Goal: Task Accomplishment & Management: Manage account settings

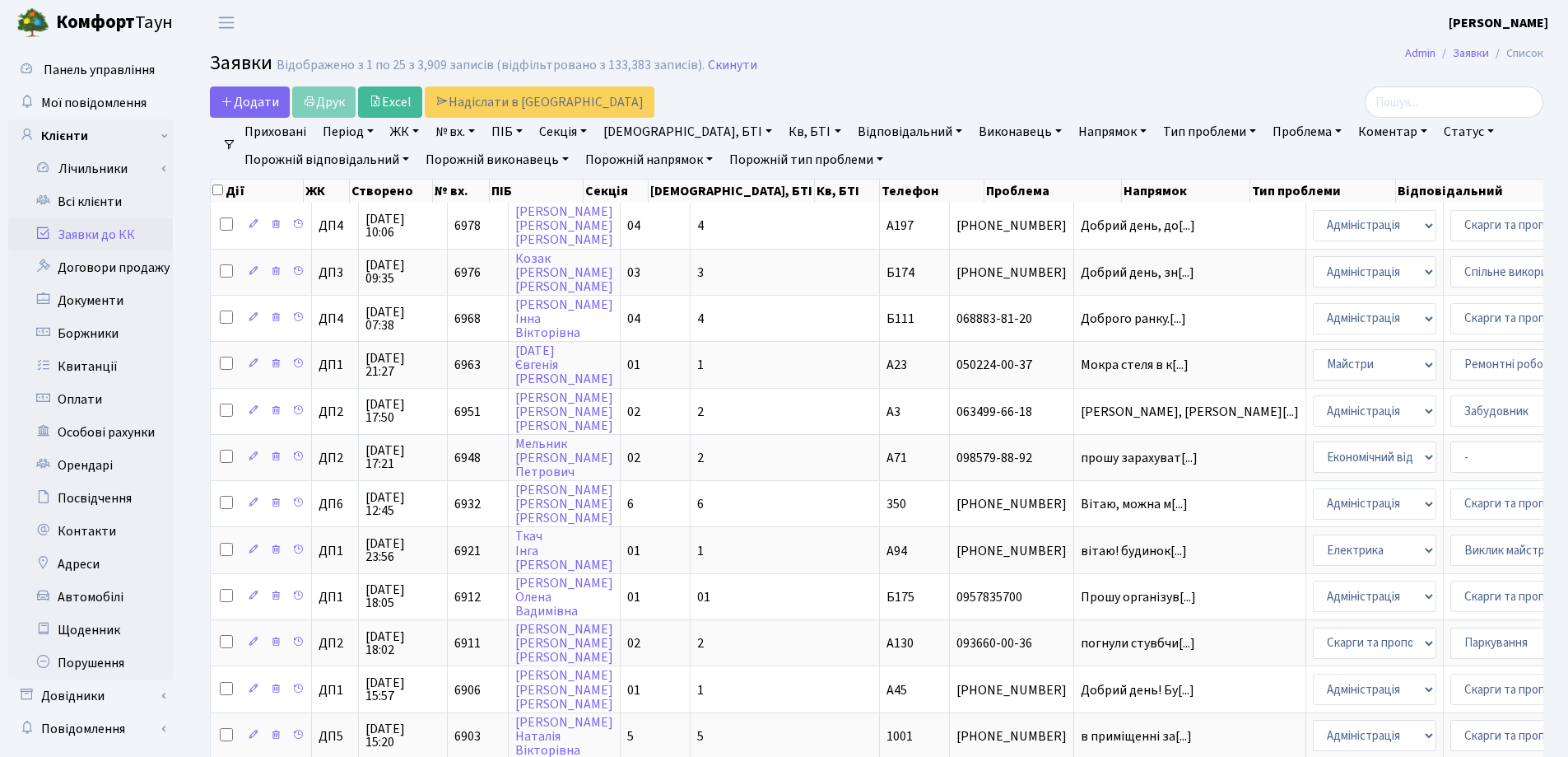
select select "25"
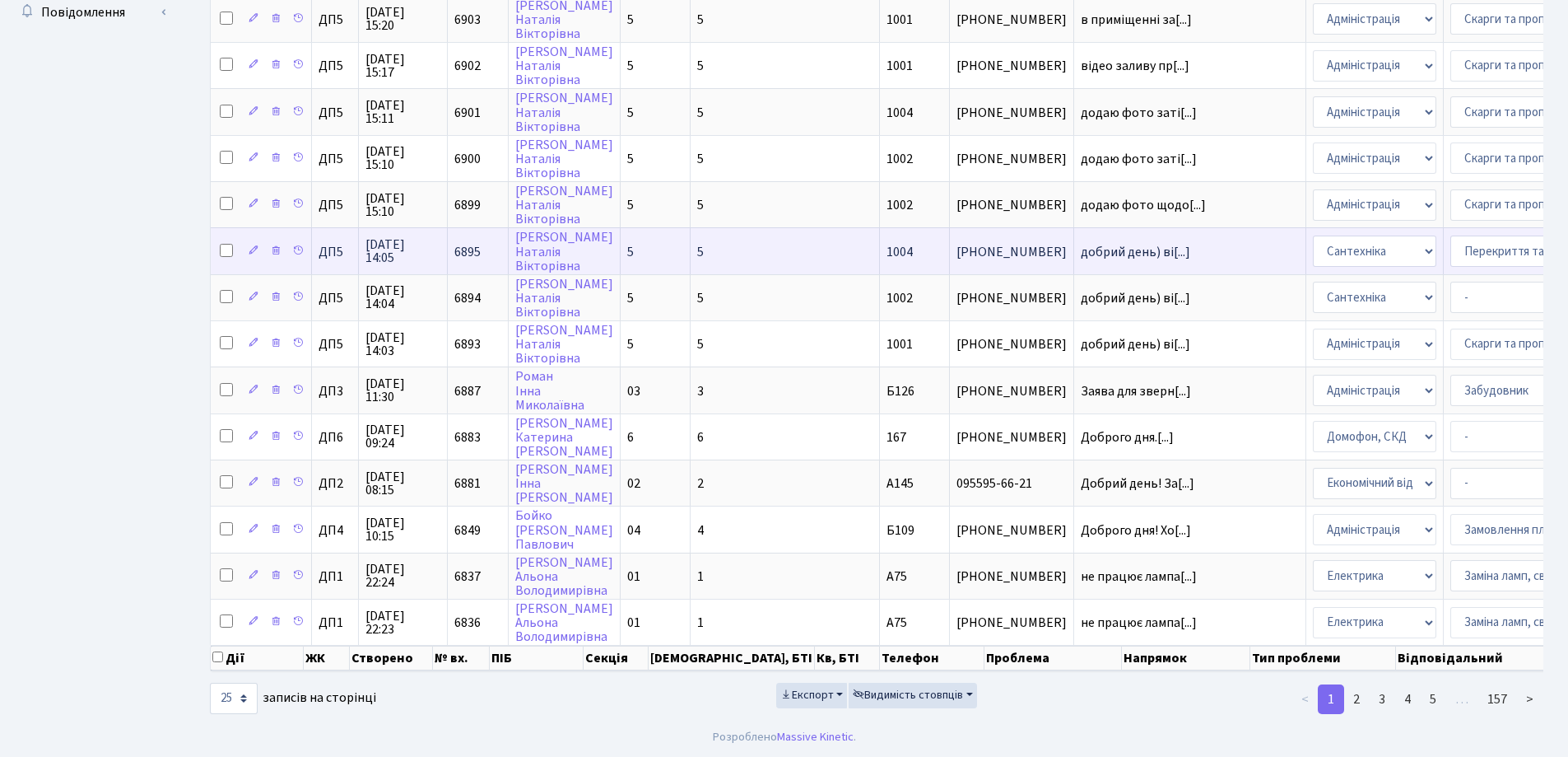
scroll to position [3, 0]
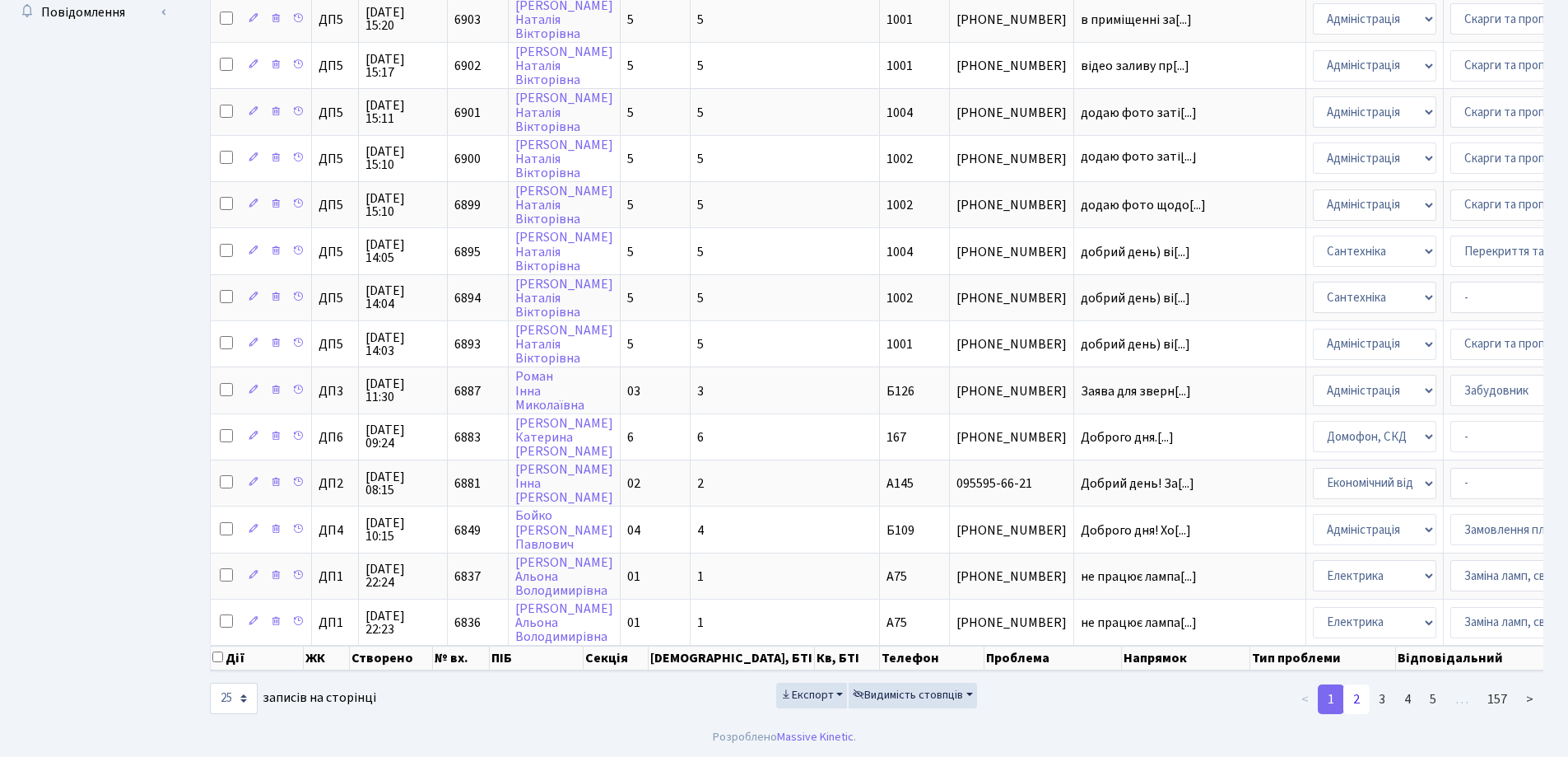
click at [1359, 698] on link "2" at bounding box center [1356, 699] width 26 height 30
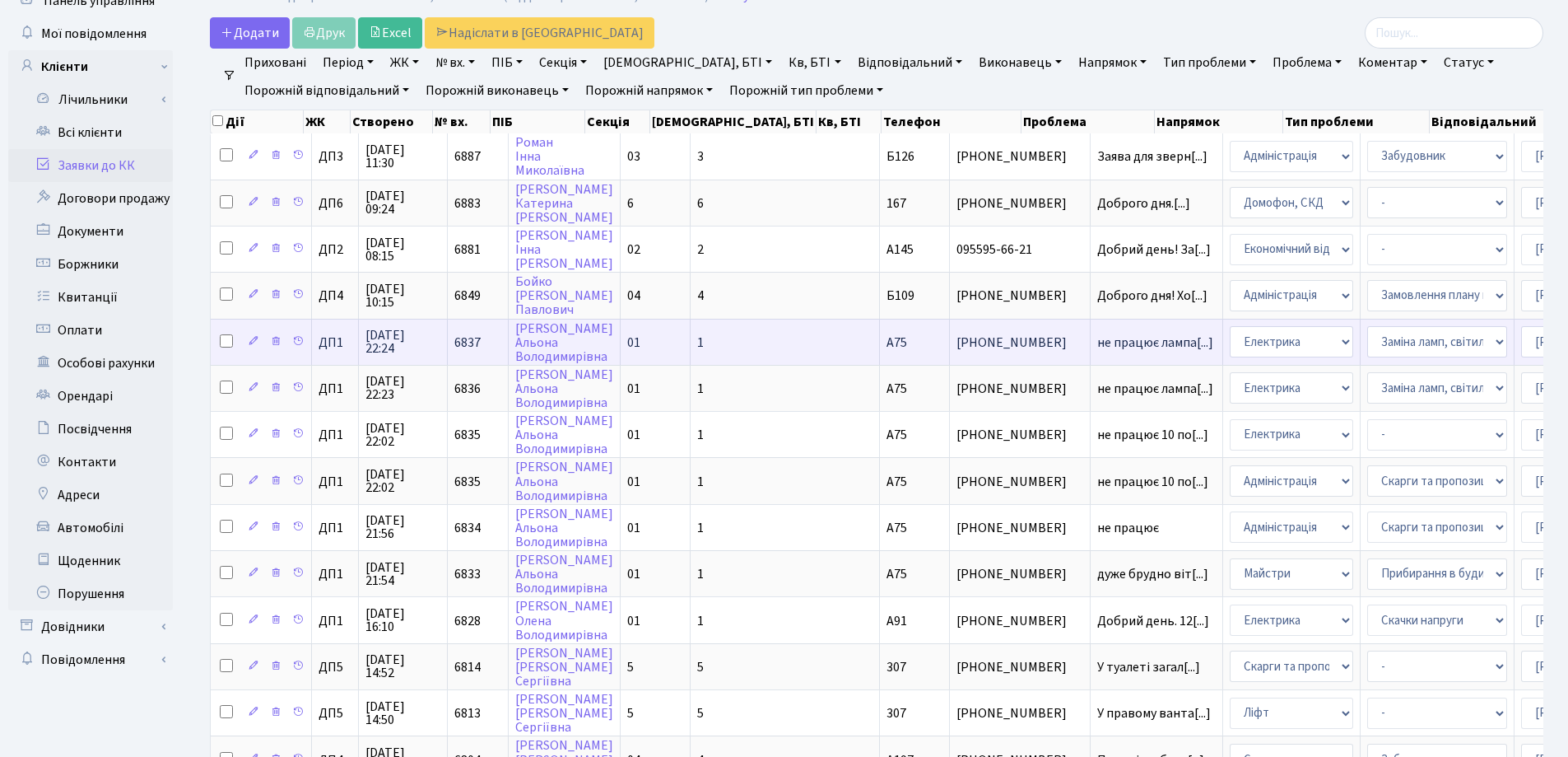
scroll to position [0, 0]
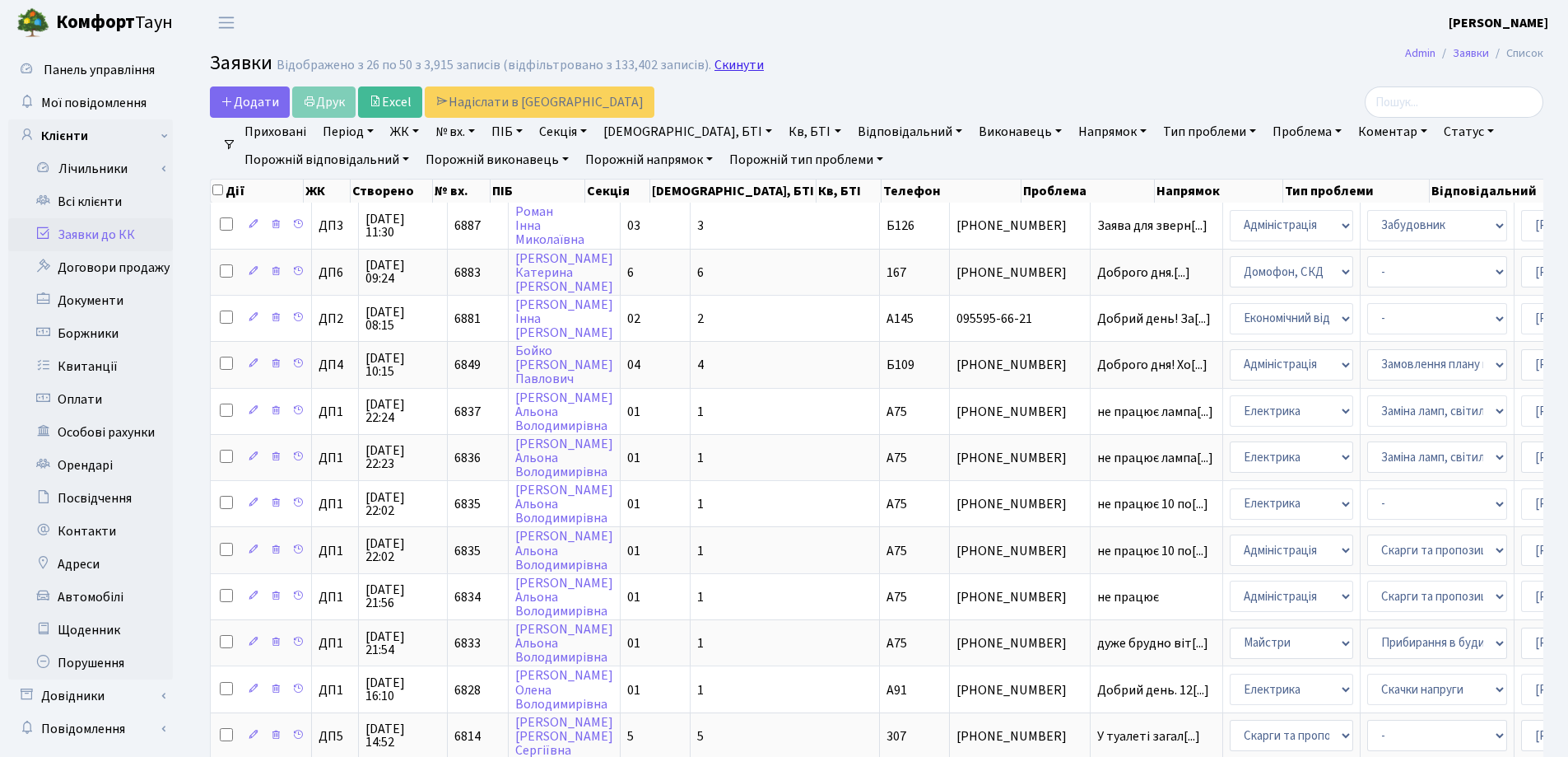
click at [737, 63] on link "Скинути" at bounding box center [739, 65] width 49 height 15
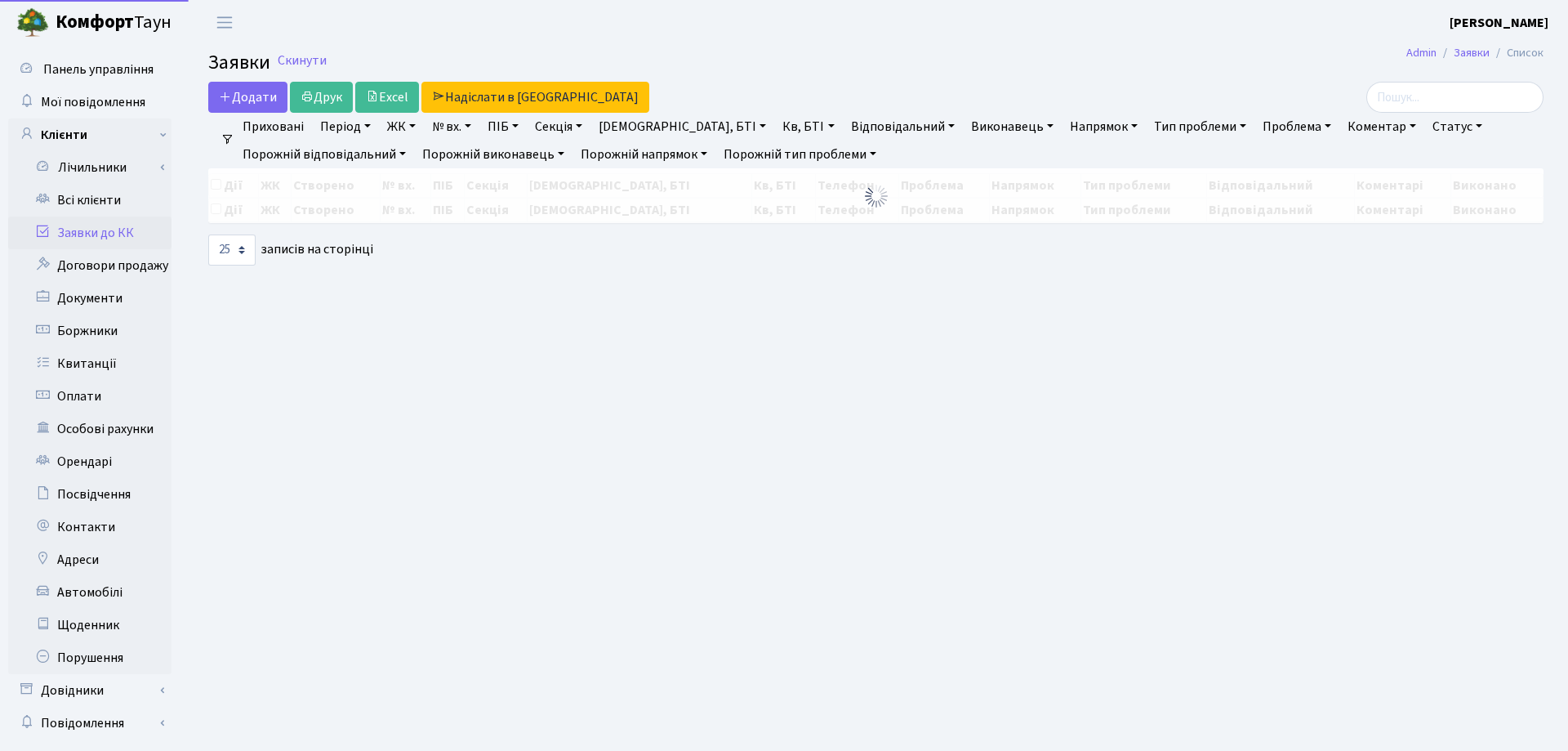
select select "25"
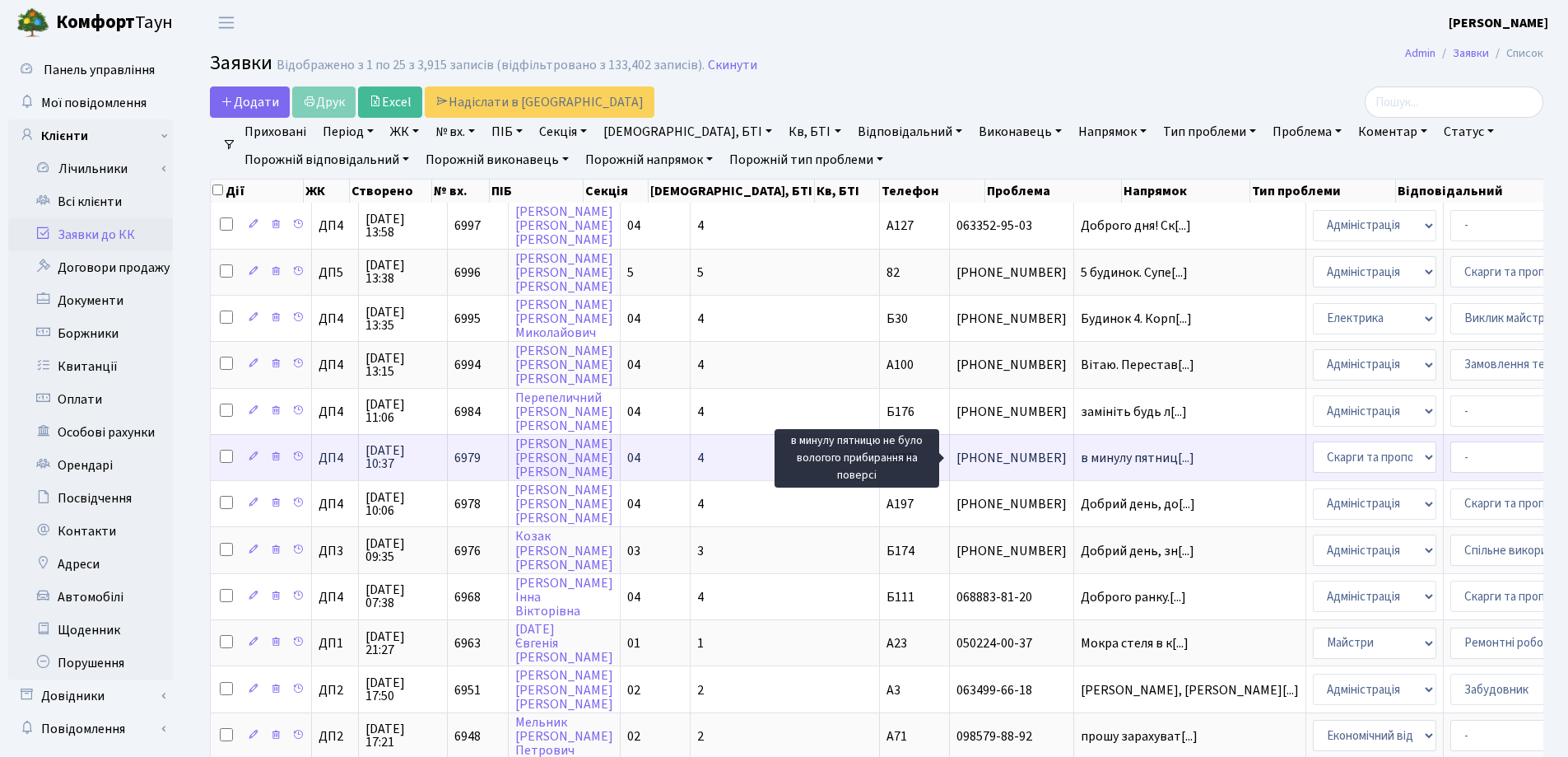
click at [1081, 458] on span "в минулу пятниц[...]" at bounding box center [1137, 458] width 114 height 18
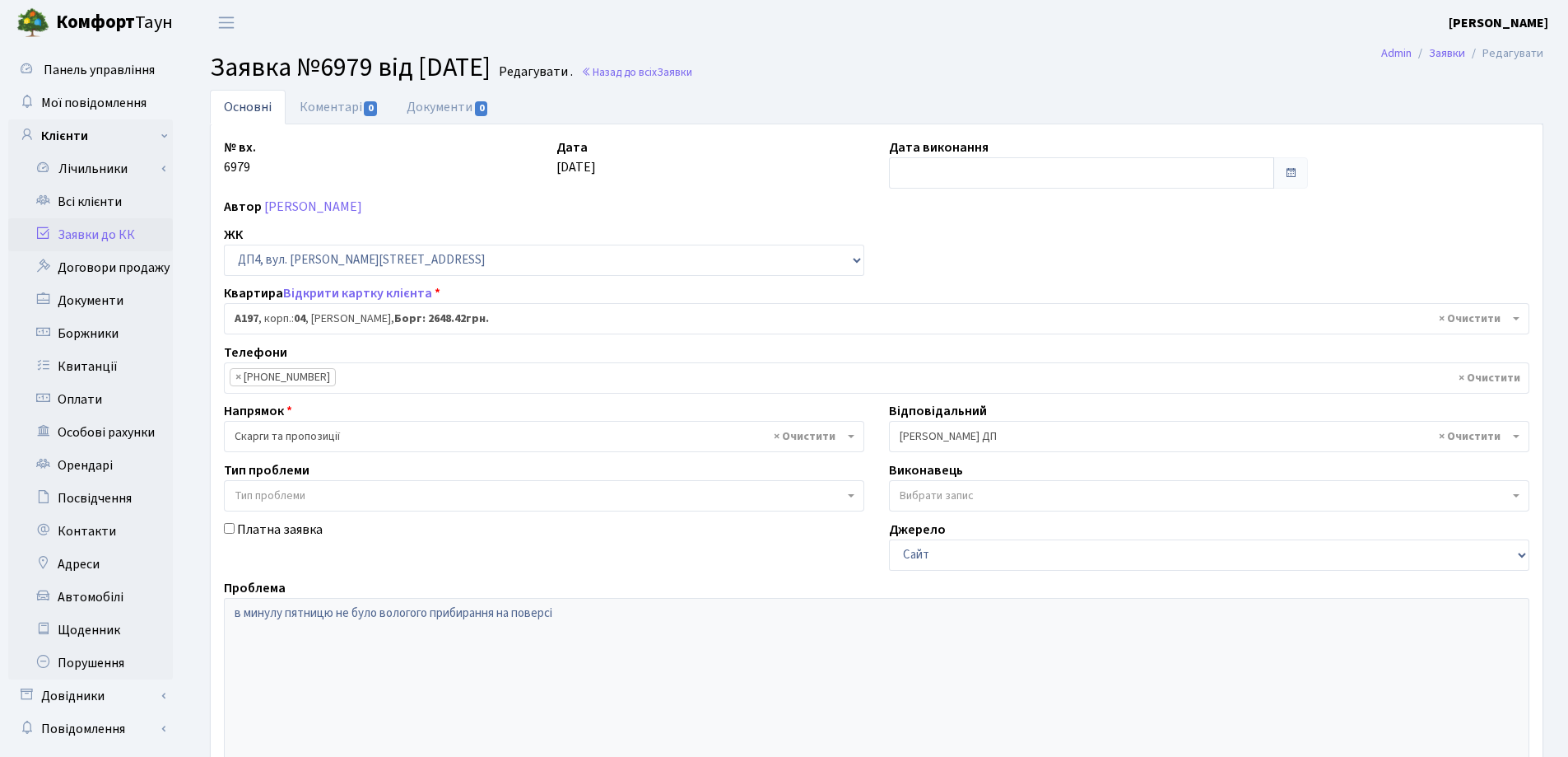
select select "33463"
click at [97, 234] on link "Заявки до КК" at bounding box center [90, 235] width 165 height 33
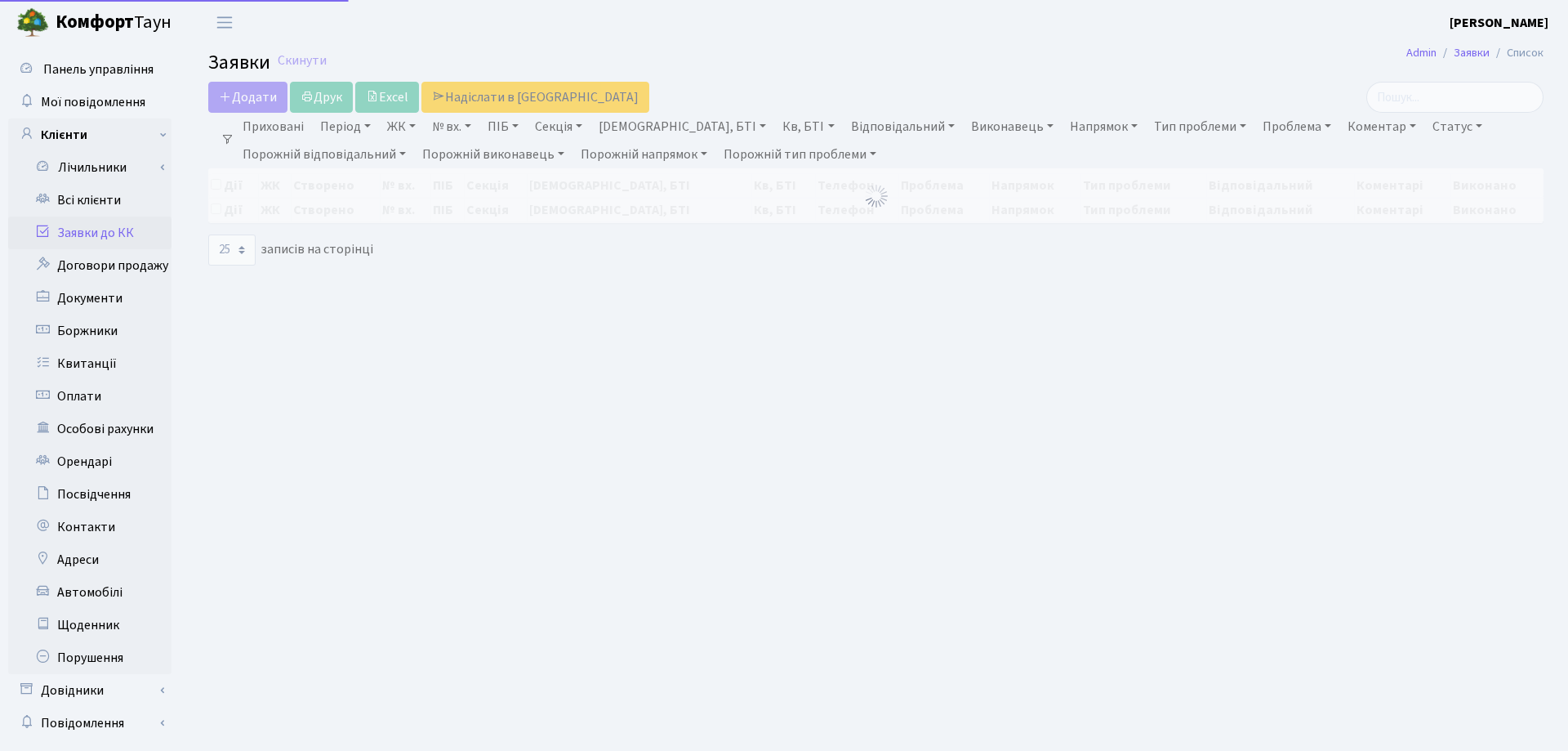
select select "25"
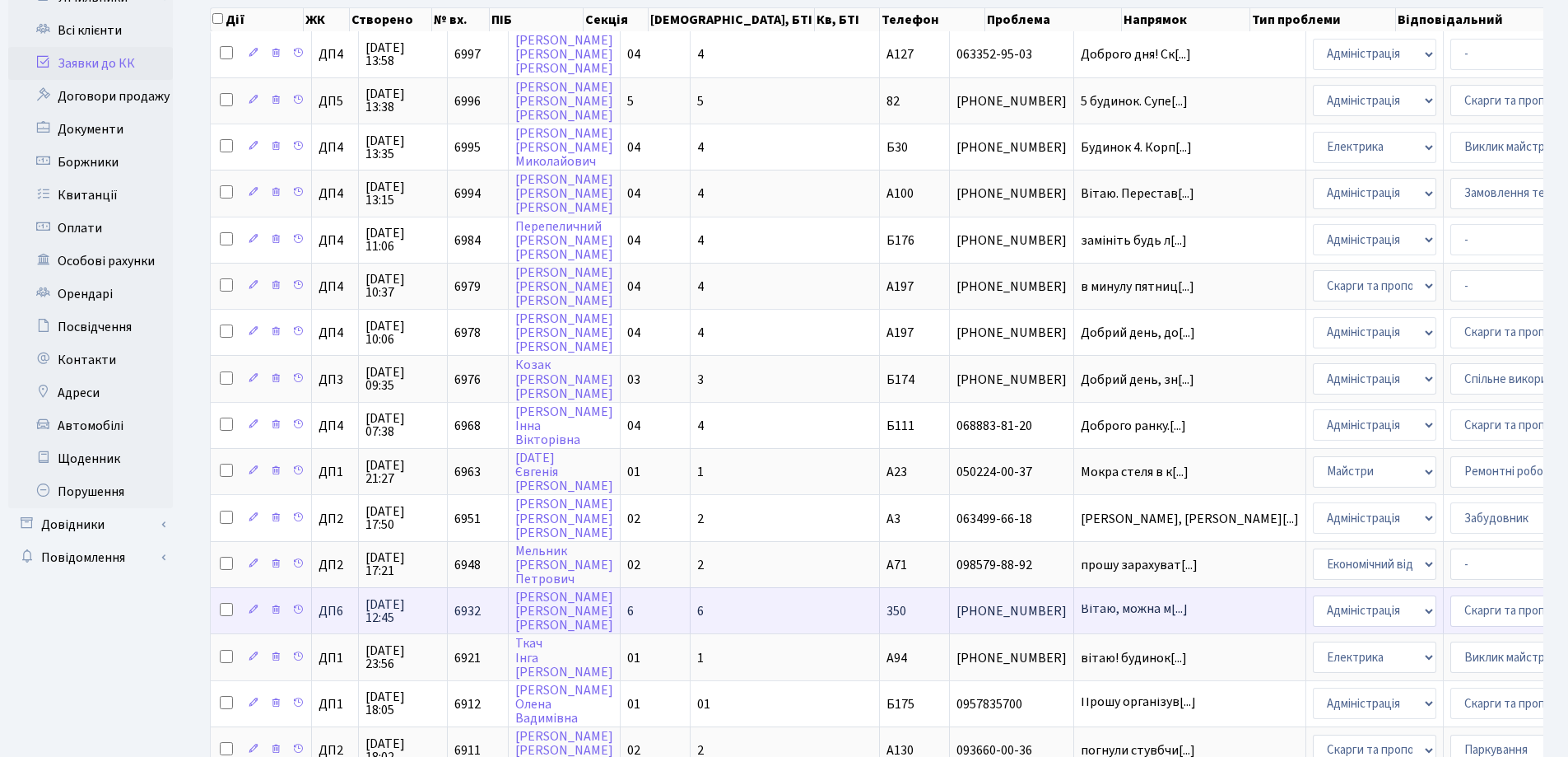
scroll to position [152, 0]
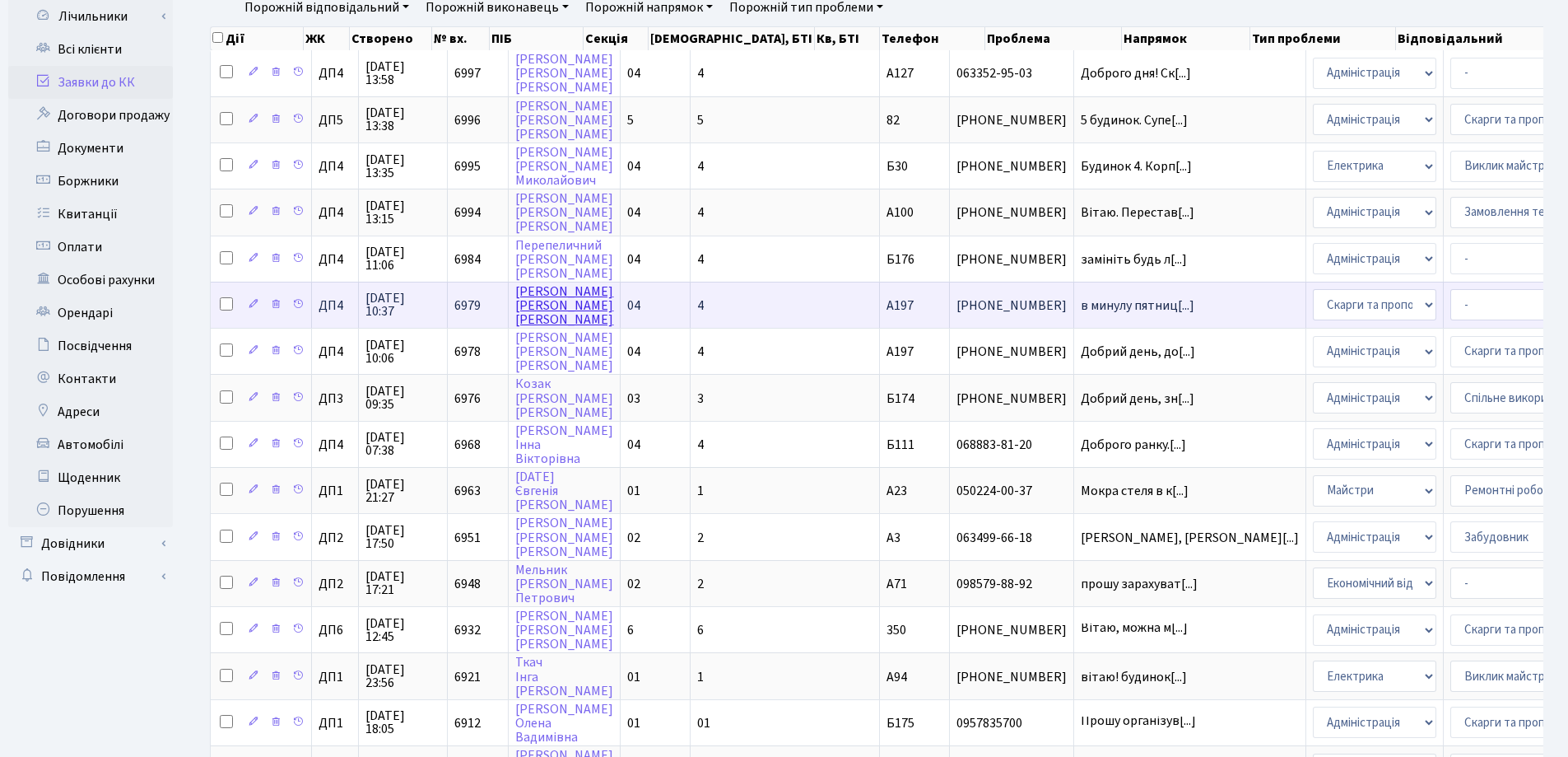
click at [539, 290] on link "[PERSON_NAME]" at bounding box center [563, 305] width 98 height 46
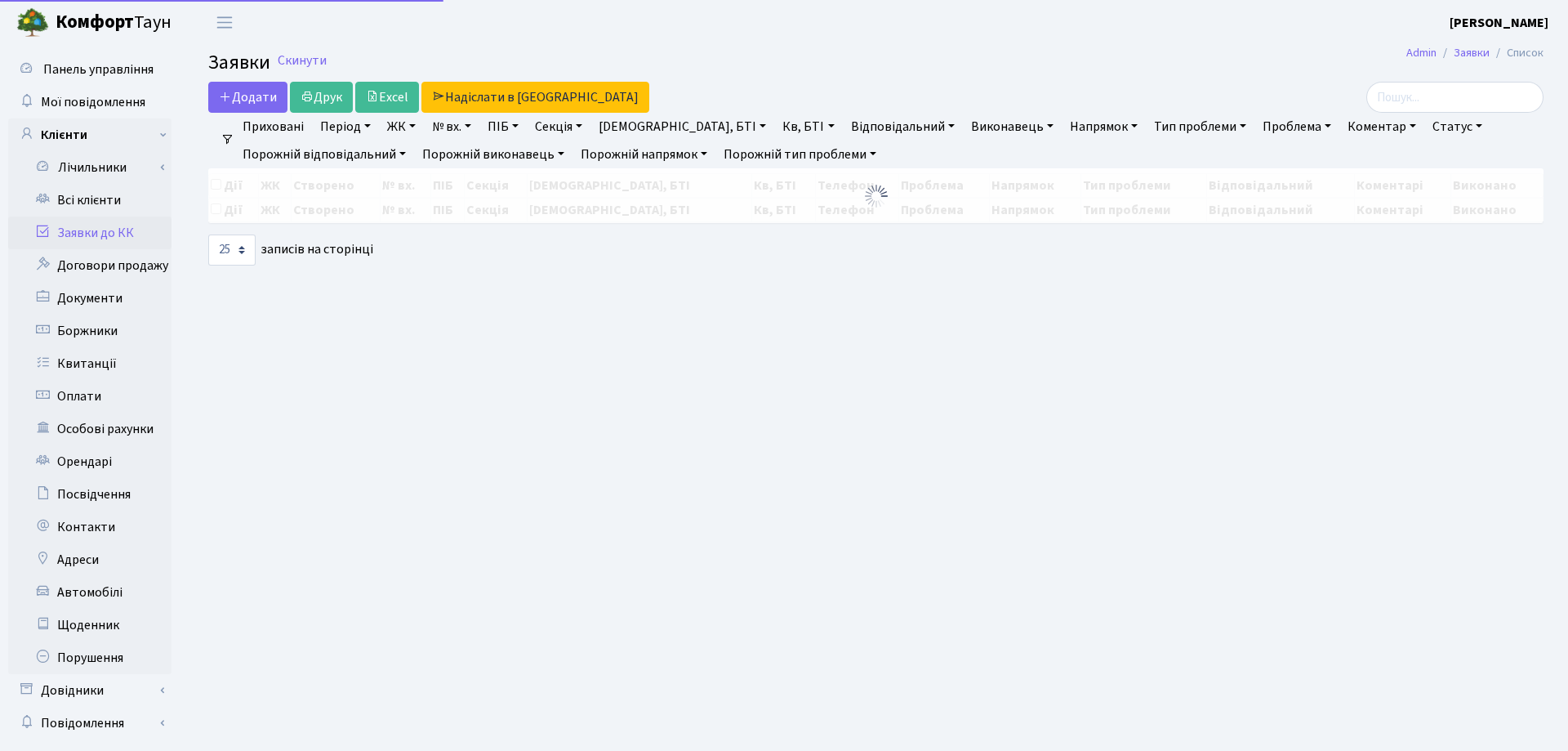
select select "25"
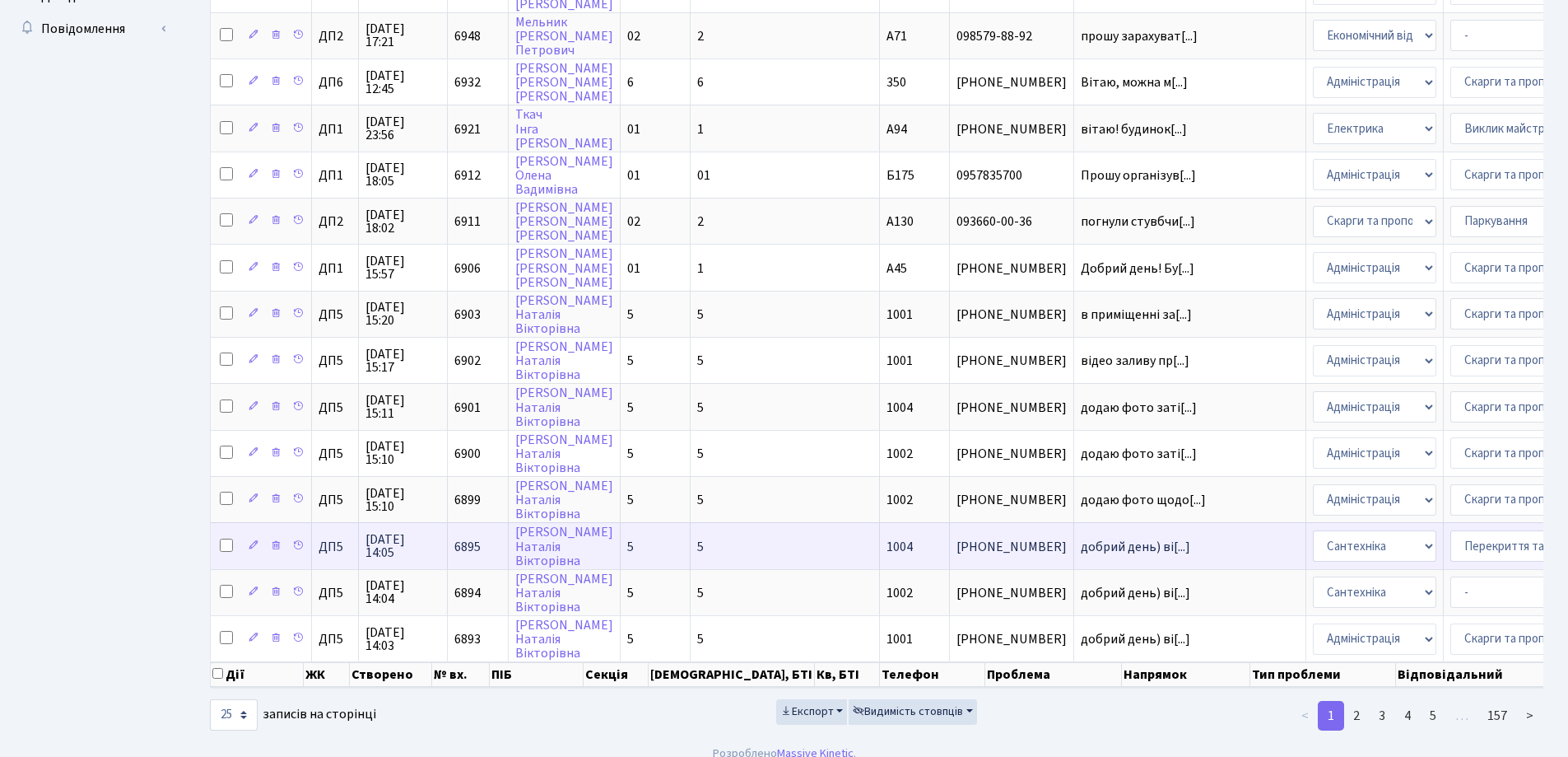
scroll to position [728, 0]
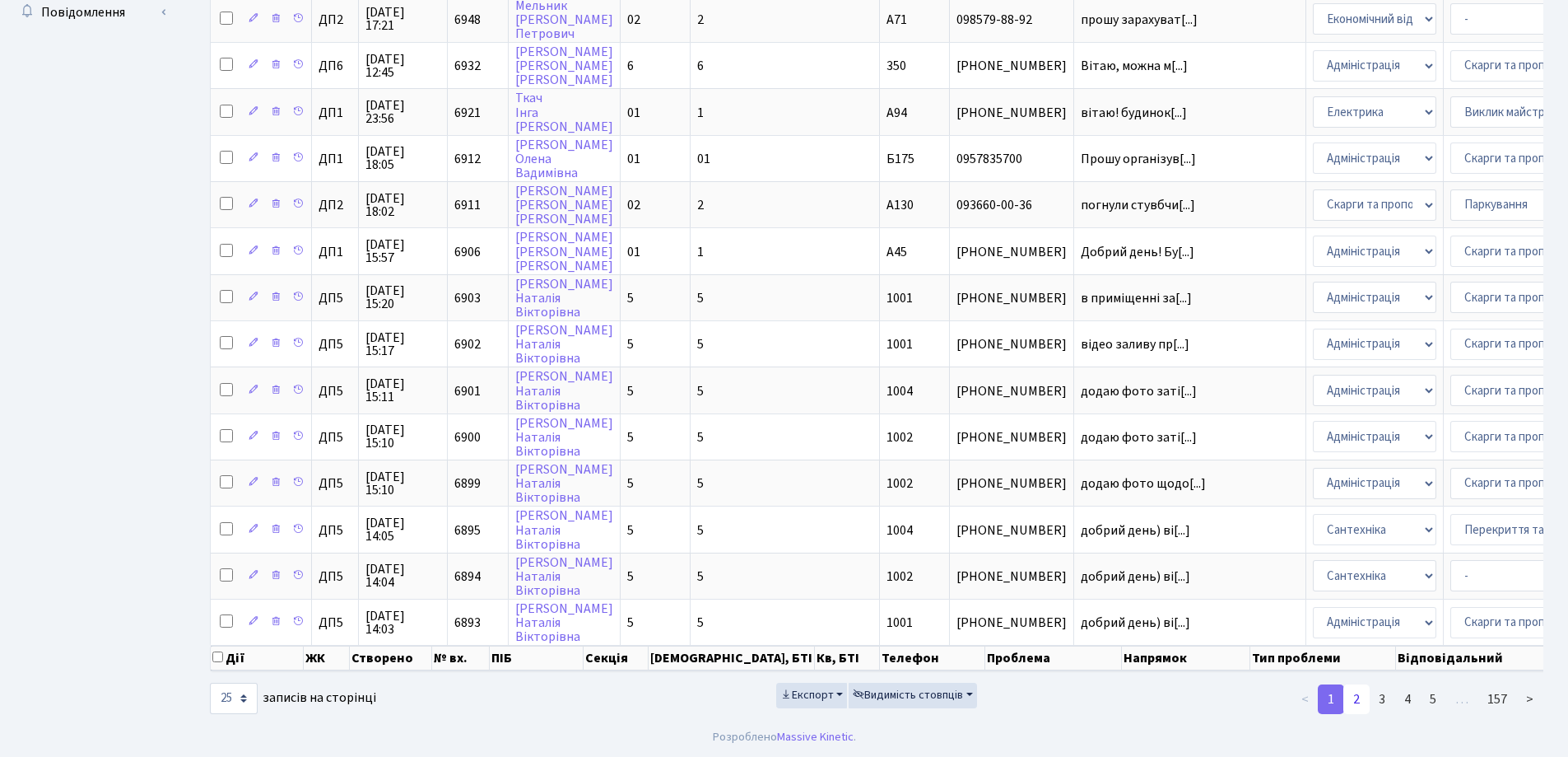
click at [1358, 698] on link "2" at bounding box center [1356, 699] width 26 height 30
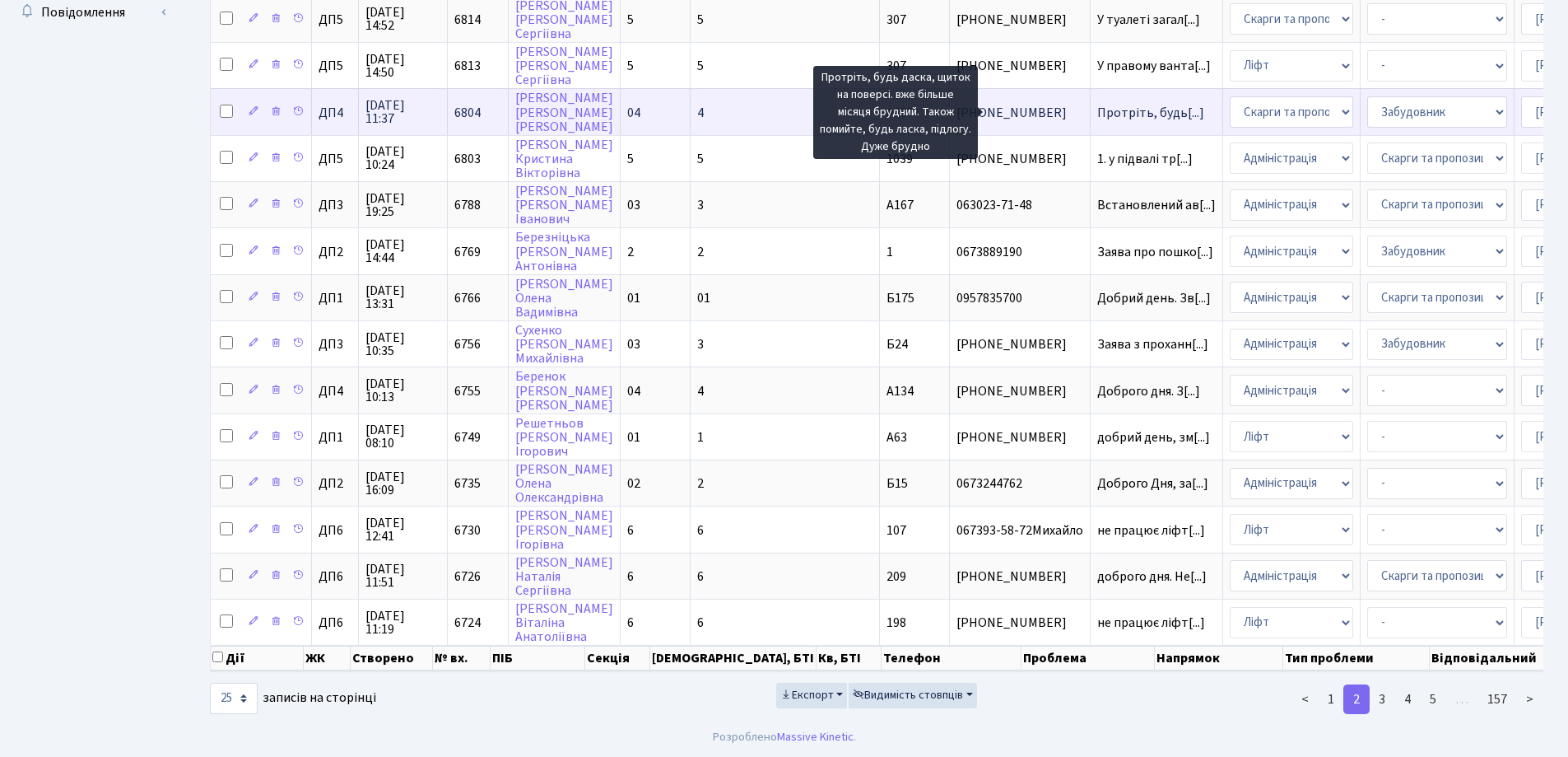
click at [1097, 104] on span "Протріть, будь[...]" at bounding box center [1150, 113] width 107 height 18
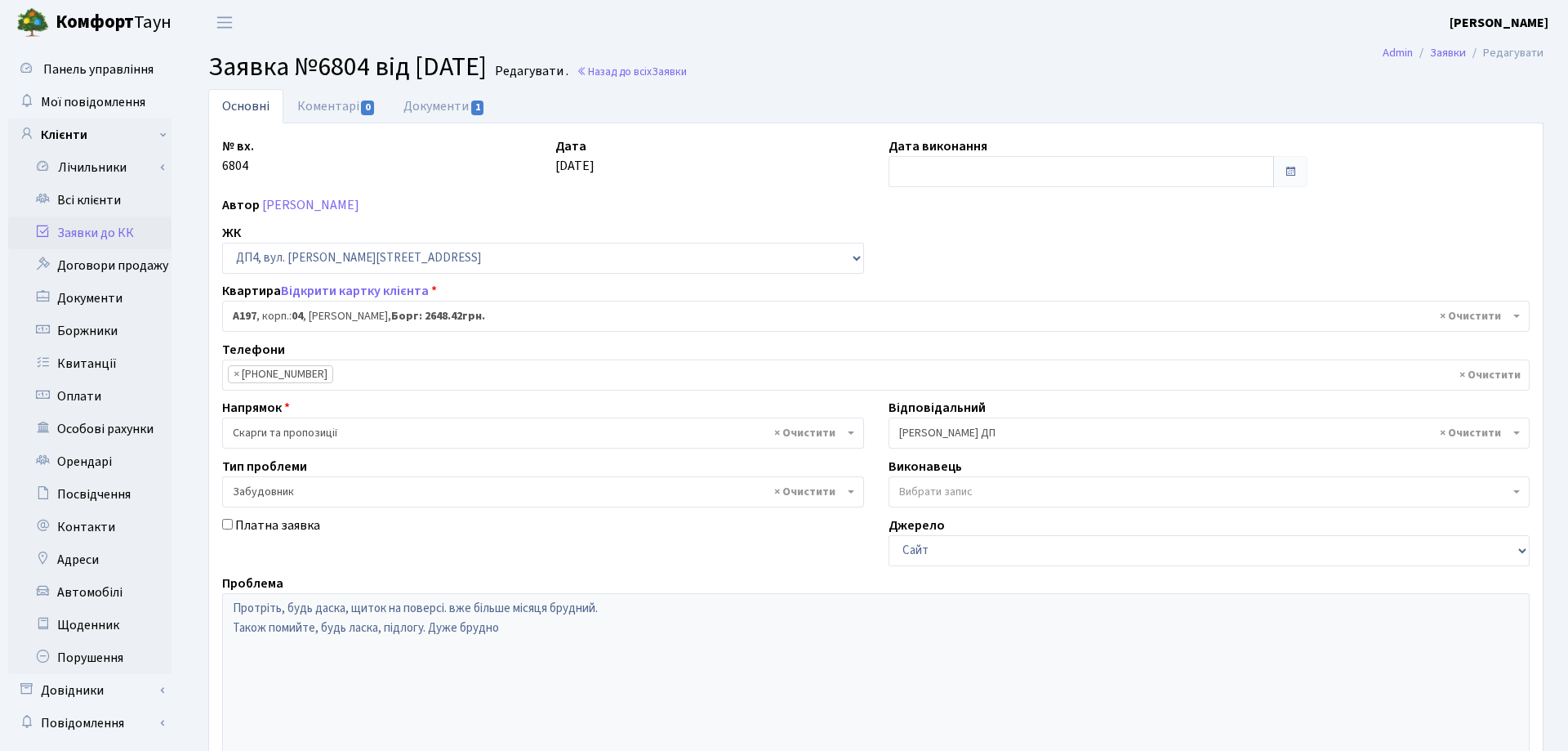
select select "33463"
select select "64"
click at [449, 108] on link "Документи 1" at bounding box center [444, 106] width 109 height 34
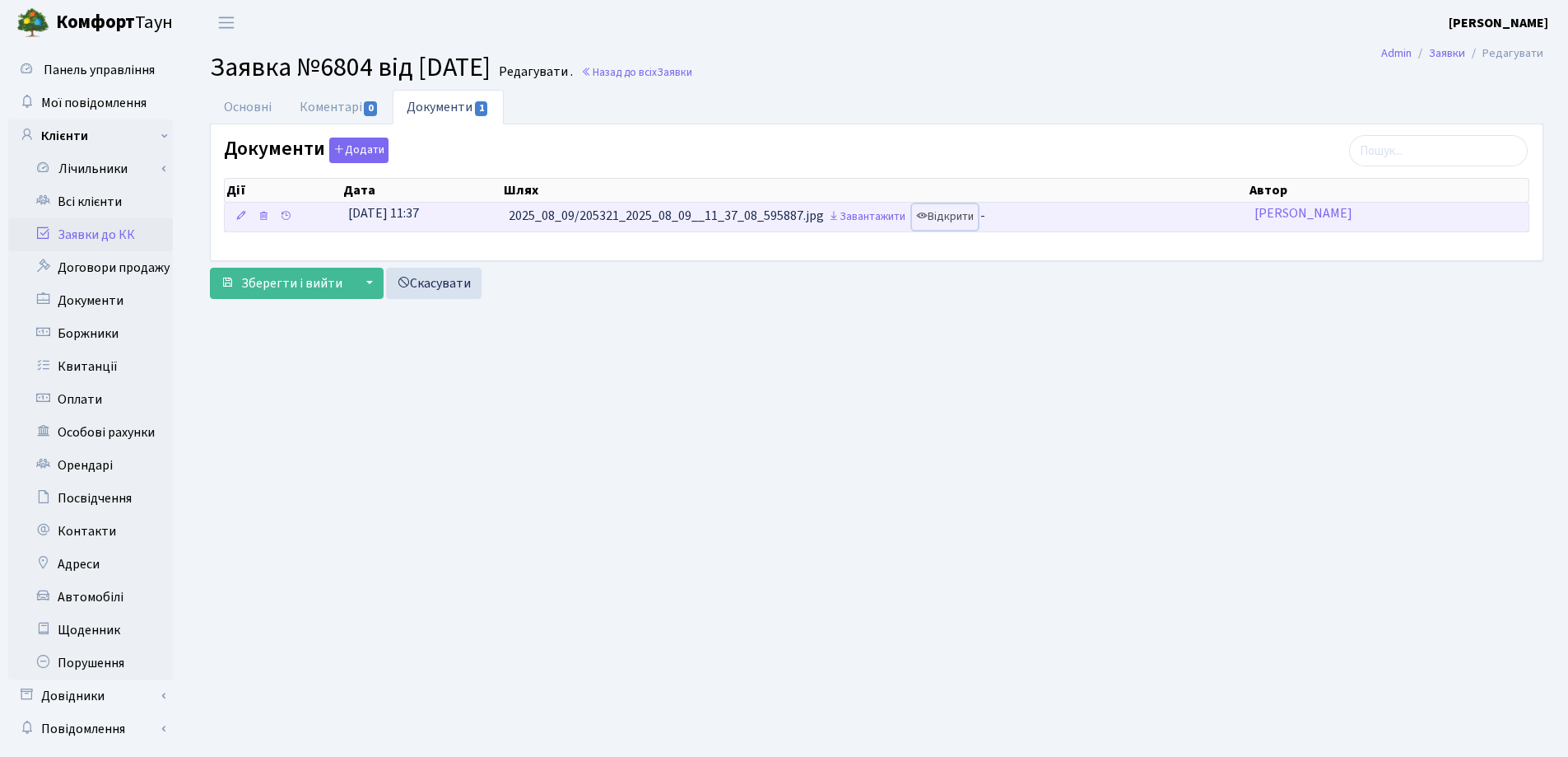
click at [977, 216] on link "Відкрити" at bounding box center [945, 217] width 66 height 25
